Goal: Transaction & Acquisition: Purchase product/service

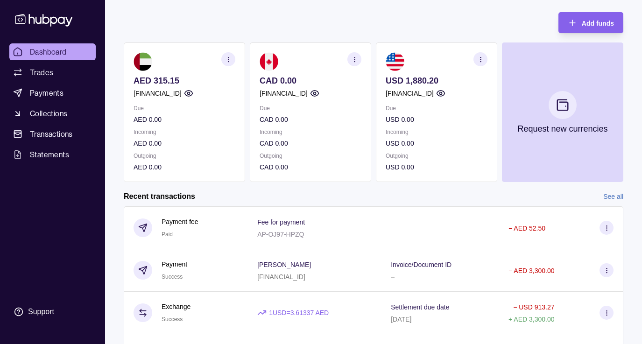
scroll to position [51, 0]
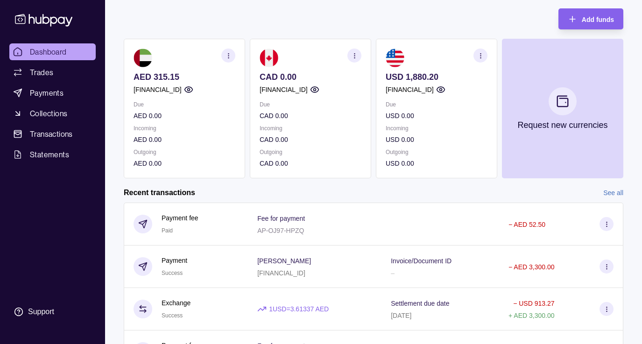
click at [409, 75] on p "USD 1,880.20" at bounding box center [436, 77] width 102 height 10
click at [399, 81] on p "USD 1,880.20" at bounding box center [436, 77] width 102 height 10
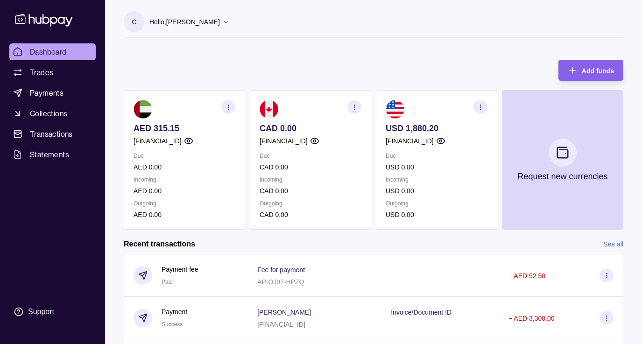
scroll to position [0, 0]
click at [398, 120] on section "USD 1,880.20 [FINANCIAL_ID] Due USD 0.00 Incoming USD 0.00 Outgoing USD 0.00" at bounding box center [436, 160] width 121 height 140
click at [398, 119] on section "USD 1,880.20 [FINANCIAL_ID] Due USD 0.00 Incoming USD 0.00 Outgoing USD 0.00" at bounding box center [436, 160] width 121 height 140
click at [403, 133] on div "USD 1,880.20 [FINANCIAL_ID]" at bounding box center [436, 134] width 102 height 23
click at [48, 112] on span "Collections" at bounding box center [48, 113] width 37 height 11
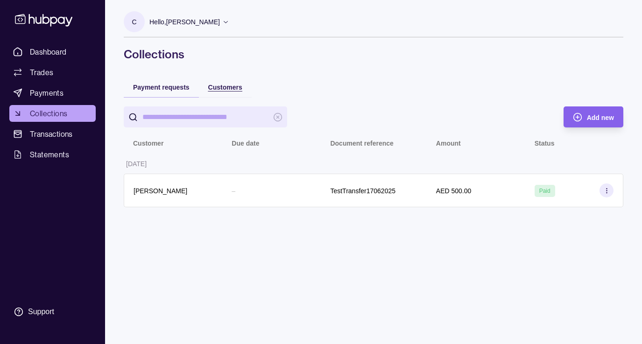
click at [209, 89] on span "Customers" at bounding box center [225, 87] width 34 height 7
click at [163, 87] on span "Payment requests" at bounding box center [161, 87] width 56 height 7
click at [45, 55] on span "Dashboard" at bounding box center [48, 51] width 37 height 11
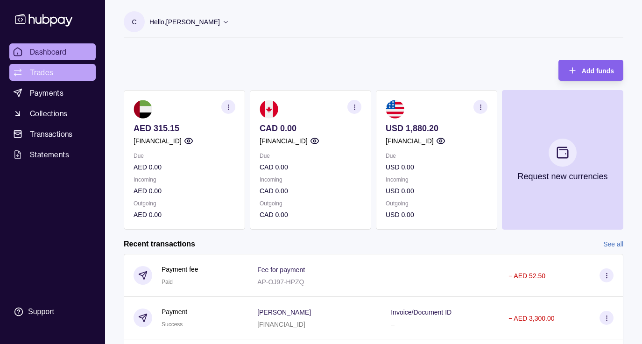
click at [55, 71] on link "Trades" at bounding box center [52, 72] width 86 height 17
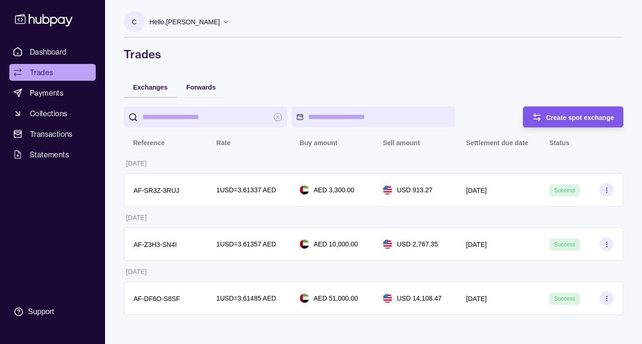
click at [602, 116] on span "Create spot exchange" at bounding box center [580, 117] width 68 height 7
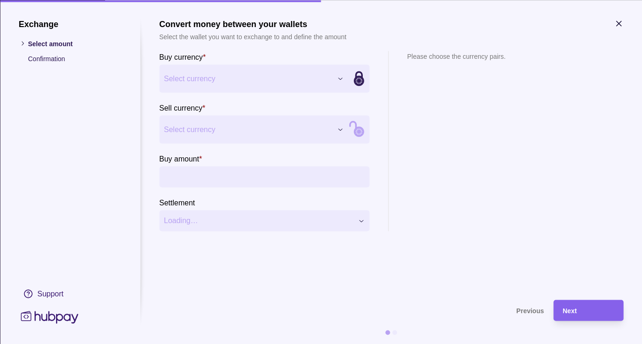
click at [280, 343] on div "Exchange Select amount Confirmation Support Convert money between your wallets …" at bounding box center [321, 344] width 642 height 0
click at [247, 343] on div "Exchange Select amount Confirmation Support Convert money between your wallets …" at bounding box center [321, 344] width 642 height 0
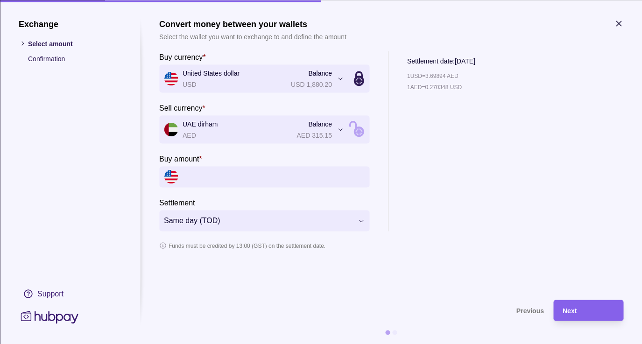
click at [274, 343] on div "**********" at bounding box center [321, 344] width 642 height 0
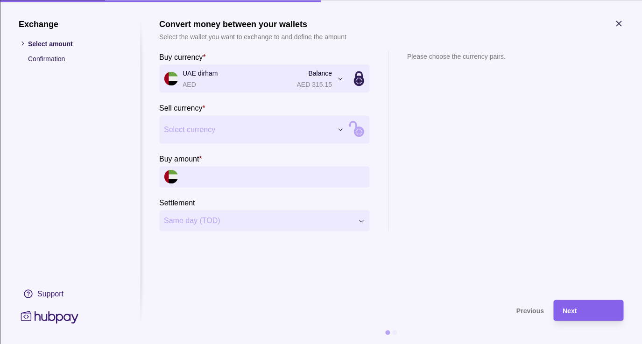
click at [273, 343] on div "Exchange Select amount Confirmation Support Convert money between your wallets …" at bounding box center [321, 344] width 642 height 0
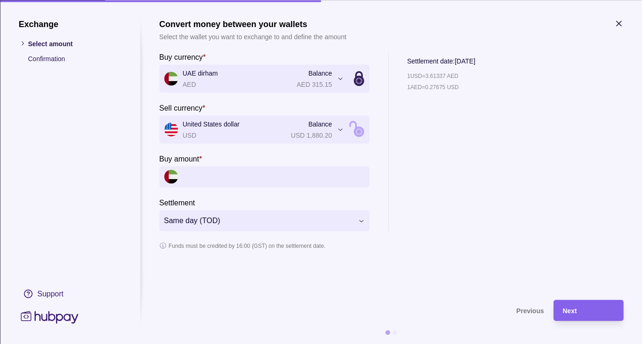
click at [230, 177] on input "Buy amount *" at bounding box center [273, 176] width 182 height 21
type input "*****"
click at [363, 343] on div "**********" at bounding box center [321, 344] width 642 height 0
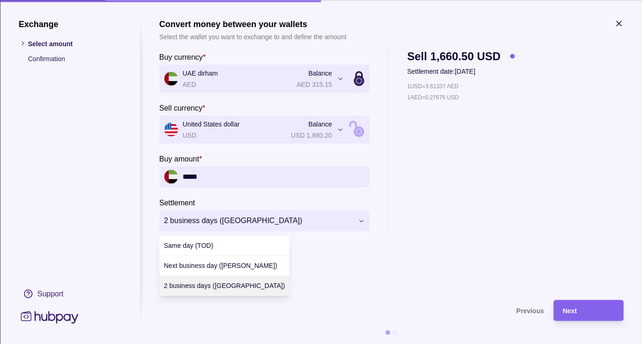
click at [350, 343] on div "**********" at bounding box center [321, 344] width 642 height 0
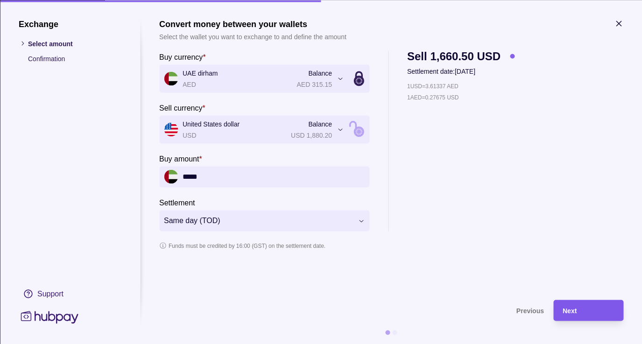
click at [591, 314] on div "Next" at bounding box center [587, 310] width 51 height 11
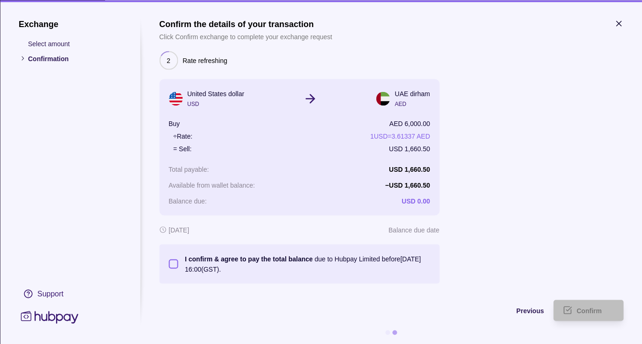
click at [170, 261] on button "I confirm & agree to pay the total balance due to Hubpay Limited before [DATE] …" at bounding box center [172, 263] width 9 height 9
click at [589, 312] on span "Confirm" at bounding box center [588, 310] width 25 height 7
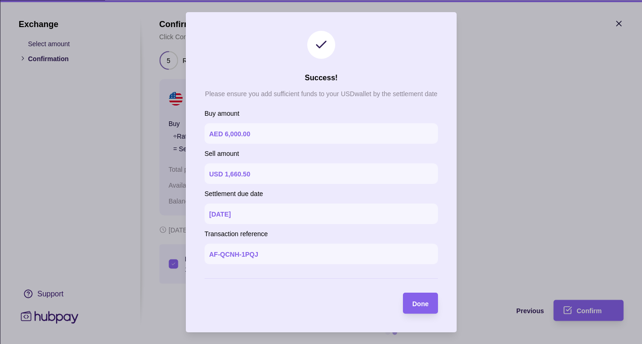
click at [411, 305] on div "Done" at bounding box center [413, 303] width 30 height 21
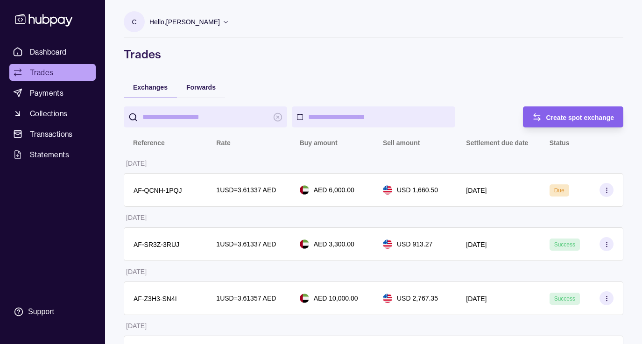
click at [215, 27] on div "Hello, [PERSON_NAME]" at bounding box center [189, 22] width 80 height 20
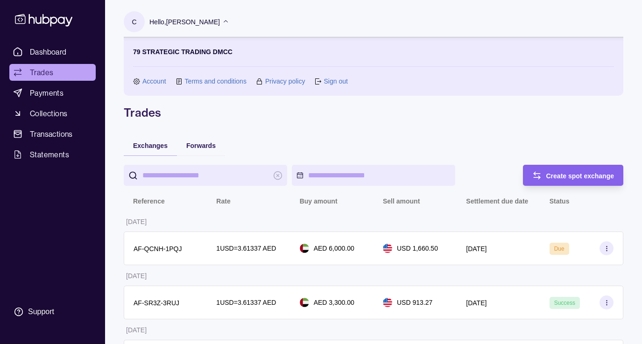
click at [334, 82] on link "Sign out" at bounding box center [335, 81] width 24 height 10
